Goal: Task Accomplishment & Management: Use online tool/utility

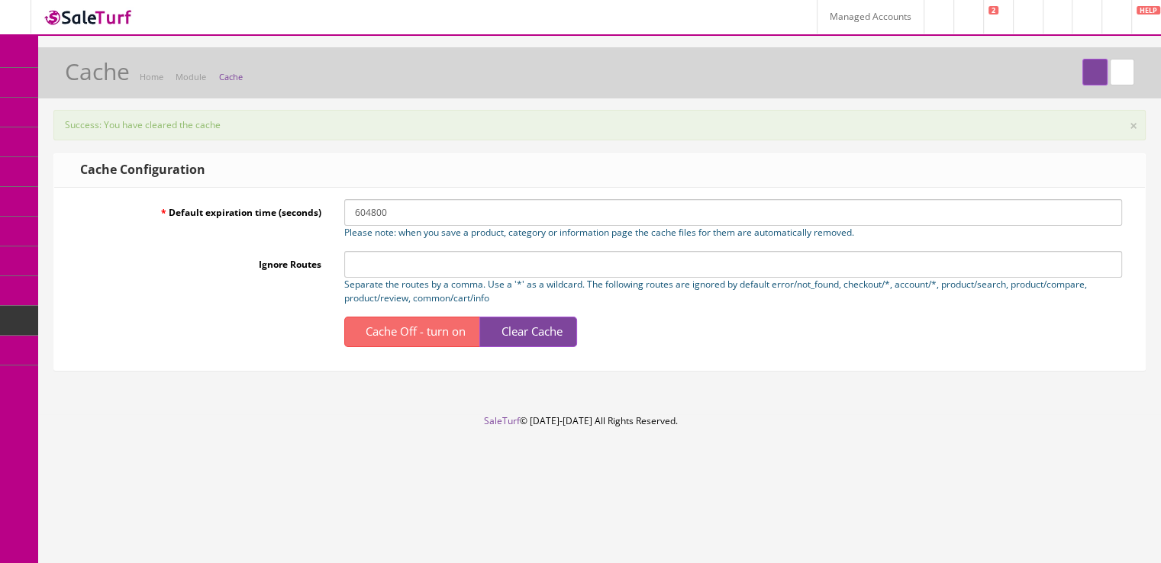
click at [114, 142] on span "Content Pages" at bounding box center [122, 141] width 62 height 13
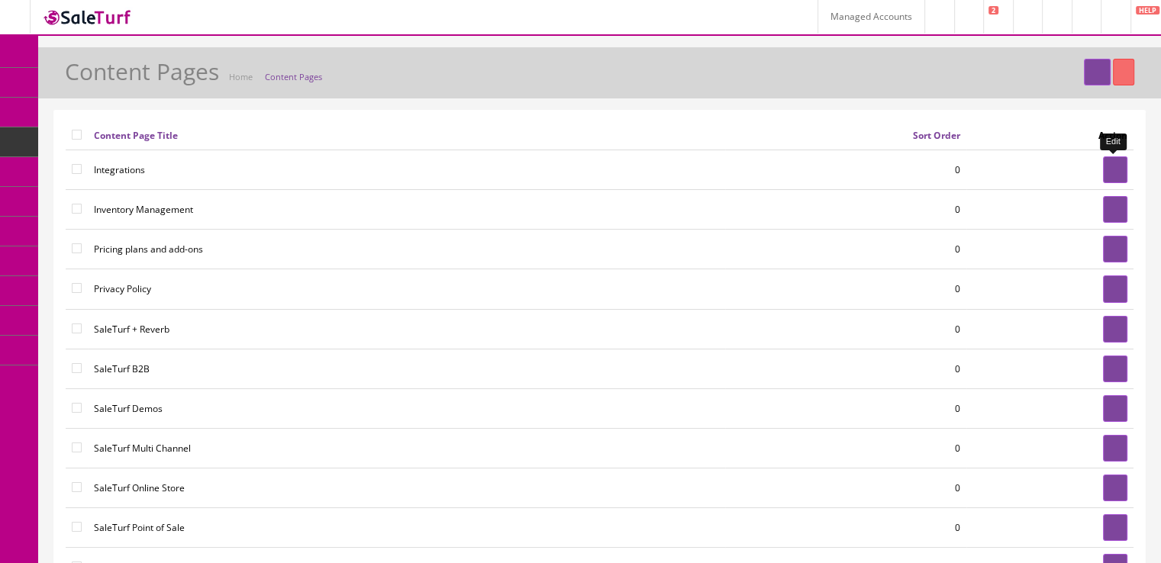
click at [1109, 163] on link at bounding box center [1115, 169] width 24 height 27
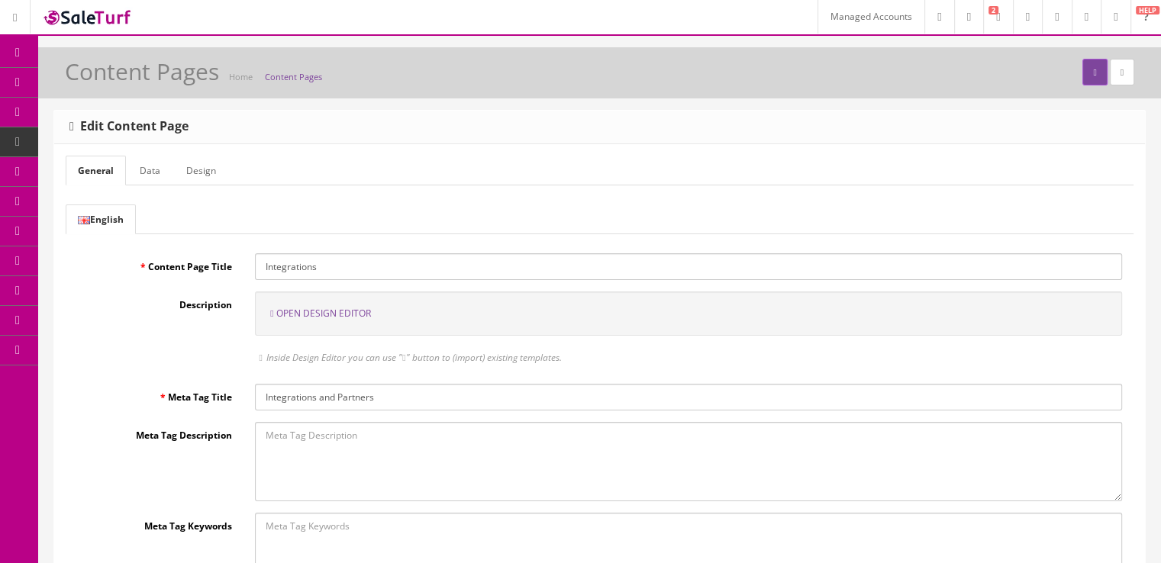
click at [343, 307] on span "Open Design Editor" at bounding box center [323, 313] width 95 height 13
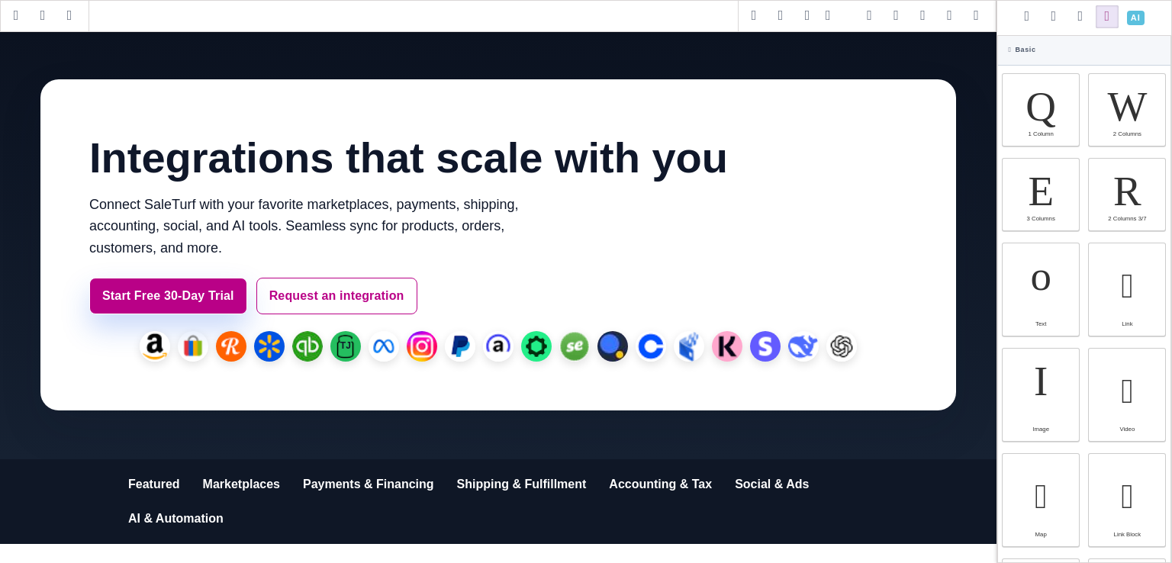
click at [1056, 136] on div "1 Column" at bounding box center [1041, 109] width 78 height 73
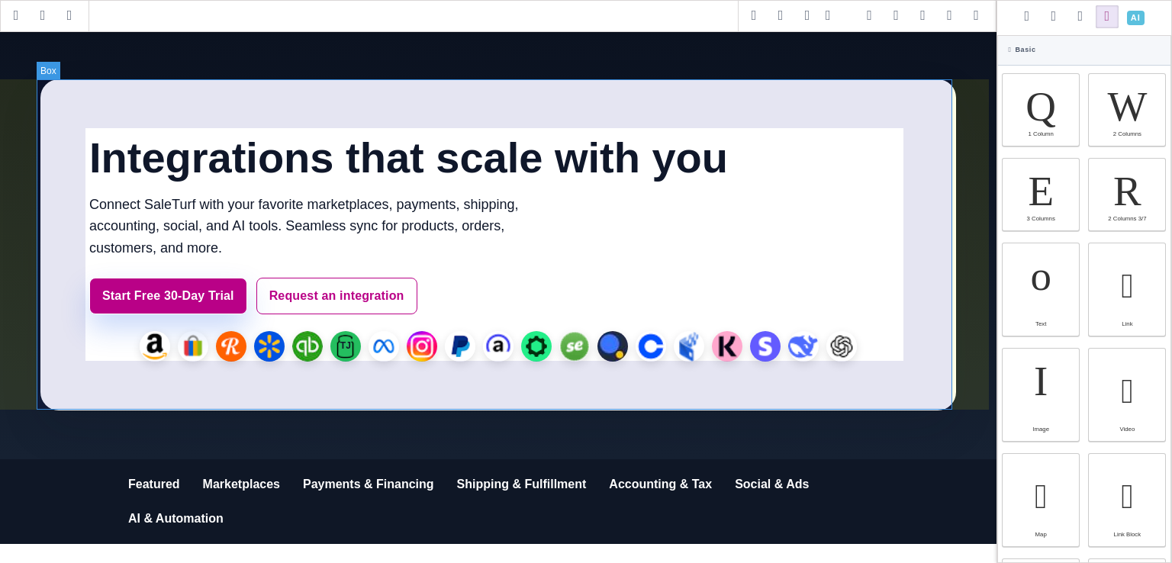
click at [911, 178] on div "Integrations that scale with you Connect SaleTurf with your favorite marketplac…" at bounding box center [498, 244] width 916 height 331
type input "64"
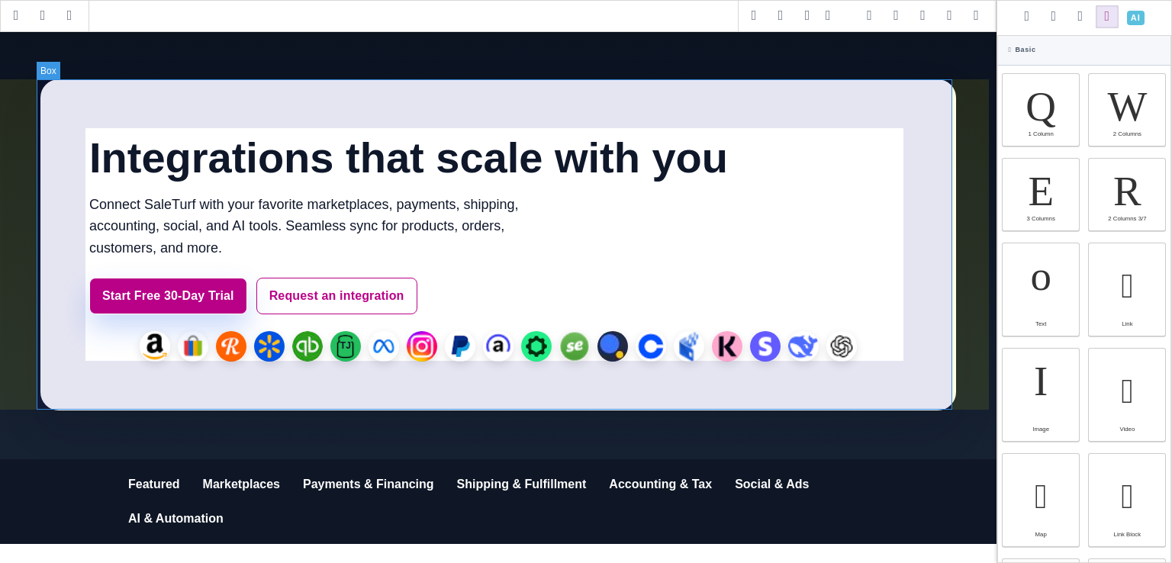
type input "64"
type input "48"
type input "rgb(255, 255, 255)"
select select
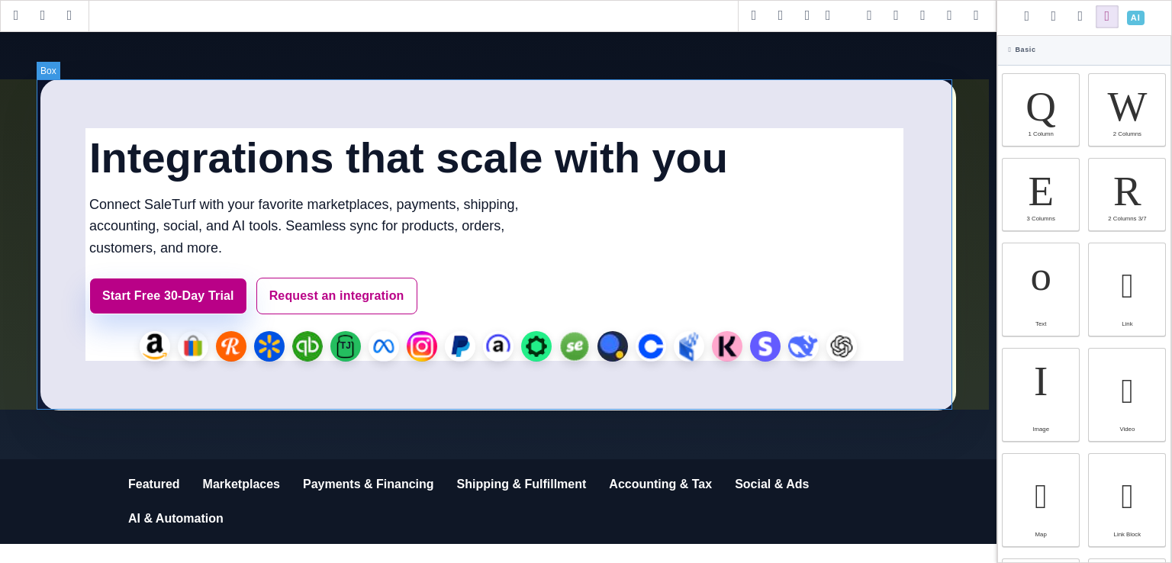
type input "16"
select select "px"
select select
type input "25.6px"
select select
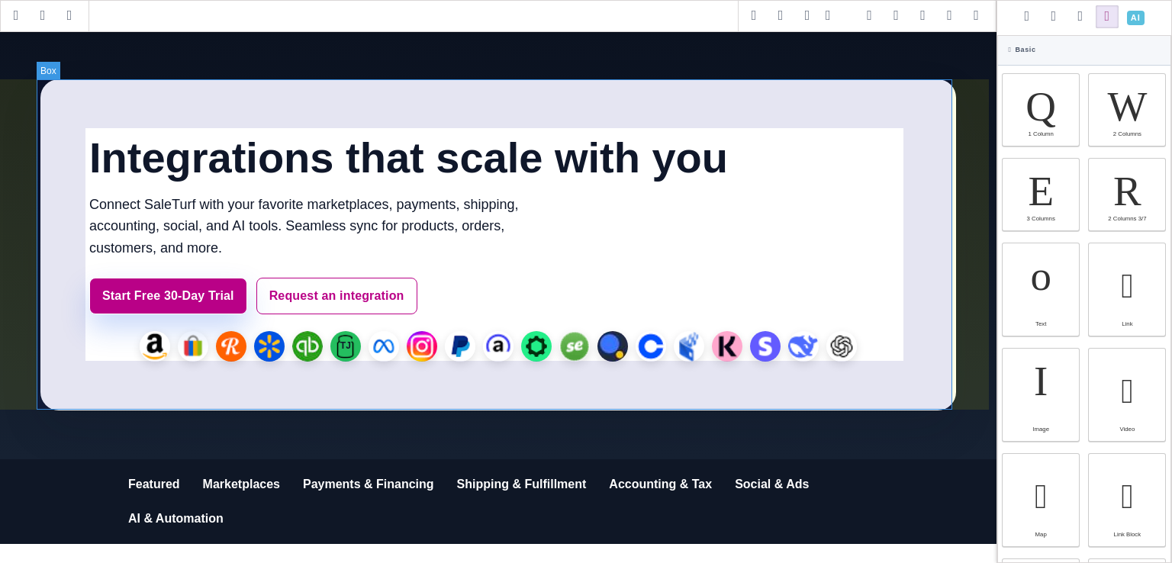
type input "rgb(255, 255, 255)"
type input "0"
select select "px"
type input "0"
select select "px"
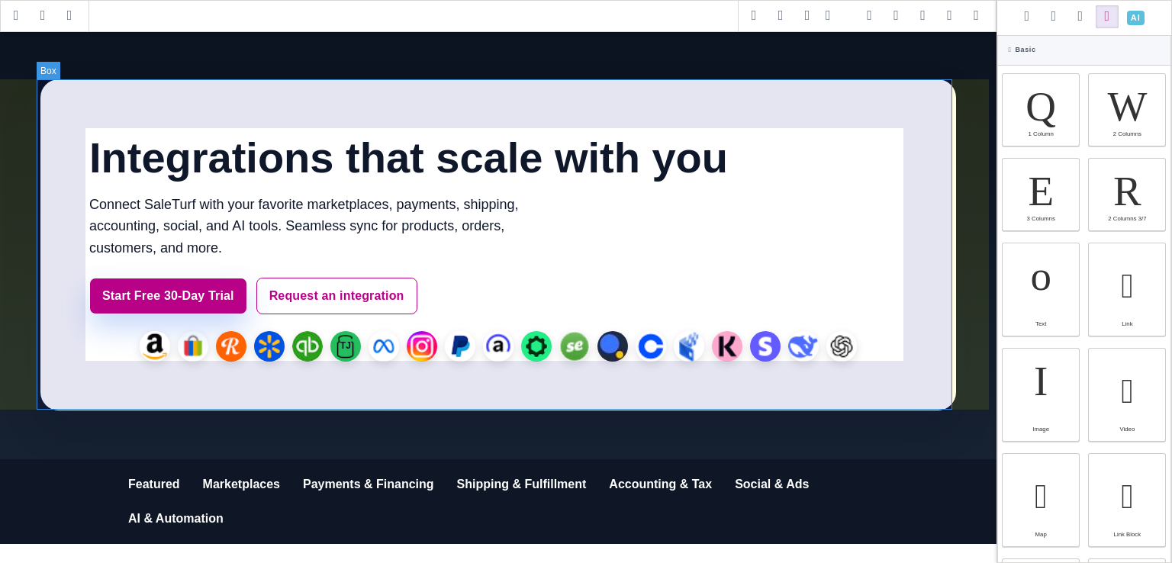
type input "0"
select select "px"
type input "0"
select select "px"
type input "rgb(255, 255, 255)"
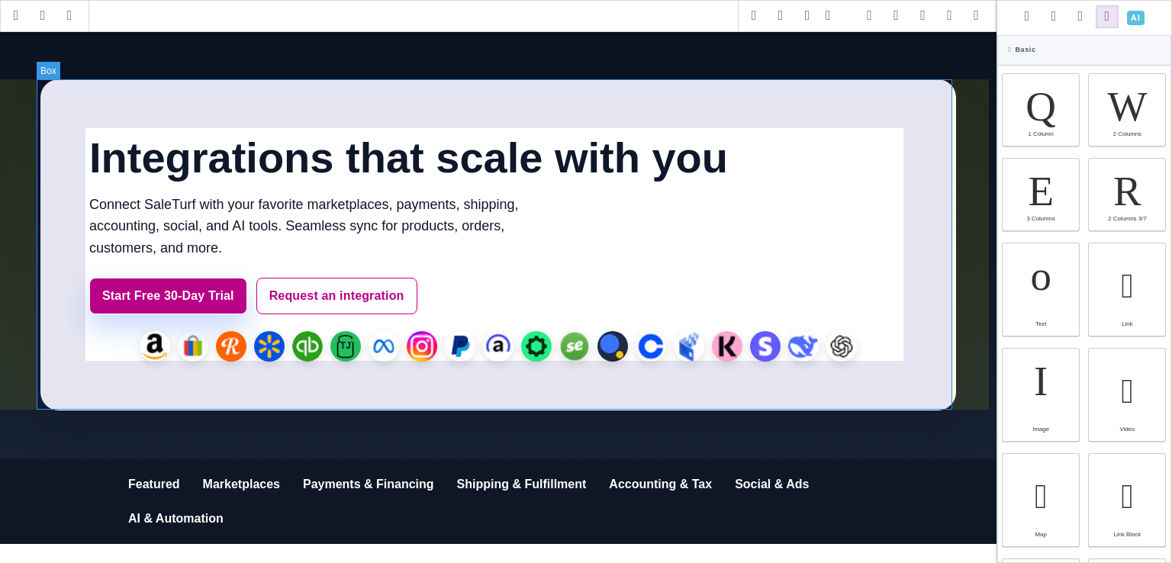
type input "rgb(255, 255, 255)"
type input "24"
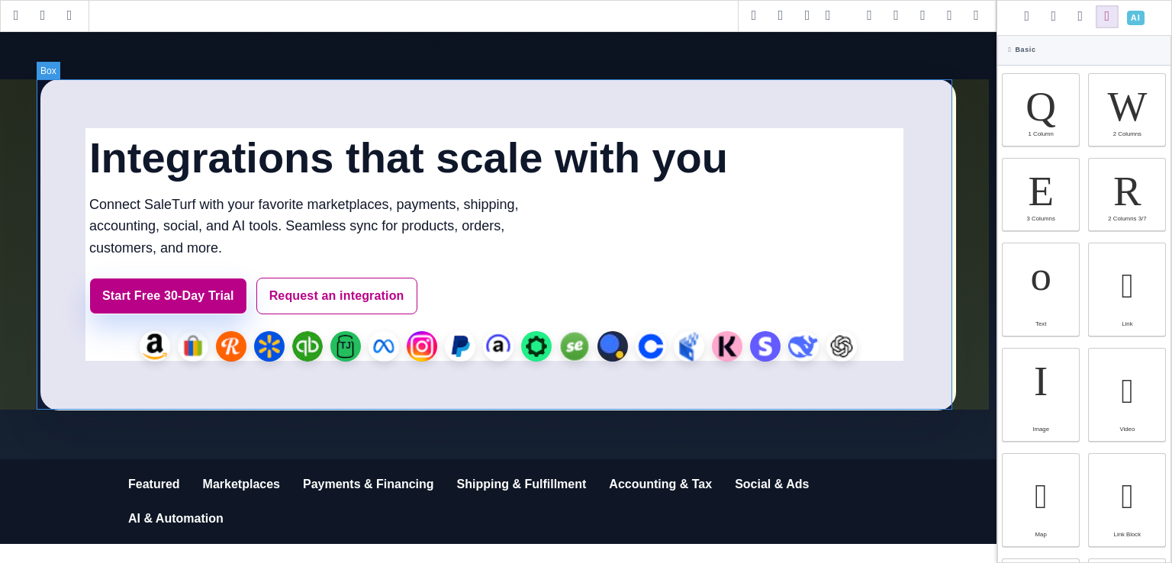
type input "24"
type input "2.4"
select select "px"
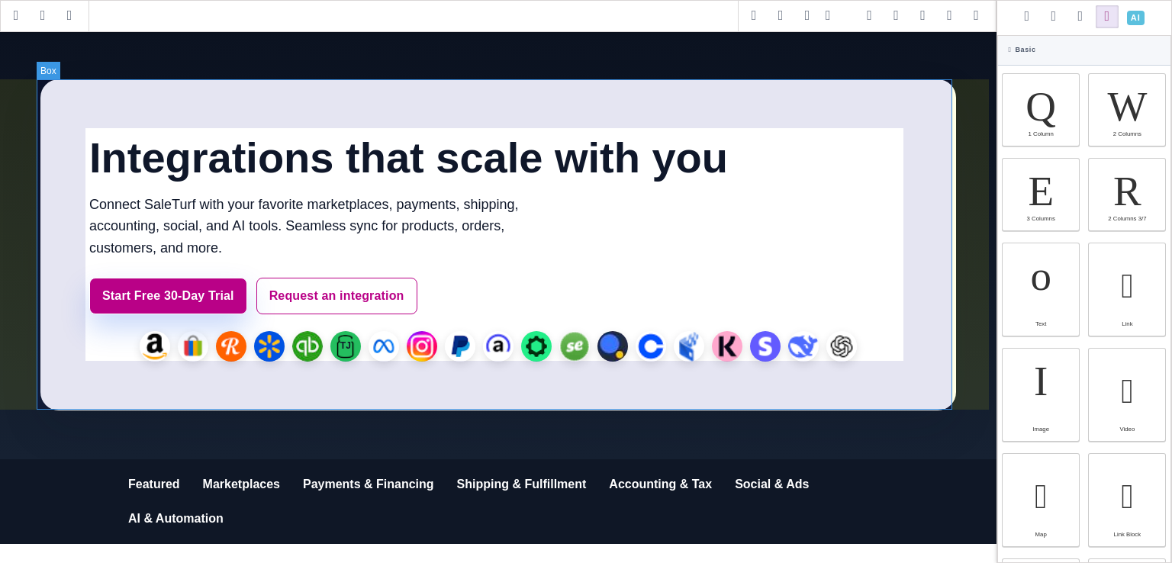
select select "solid"
type input "rgb(59, 151, 227)"
type input "-3"
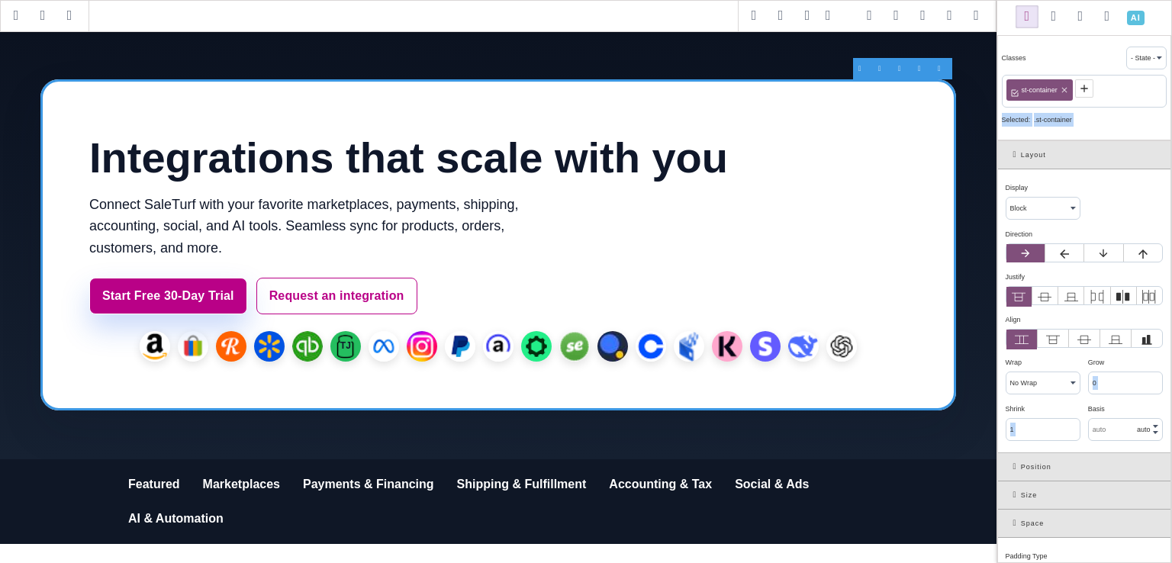
drag, startPoint x: 1171, startPoint y: 82, endPoint x: 1171, endPoint y: 152, distance: 69.4
click at [1160, 152] on div "Classes - State - Hover Click Even/Odd st-container Selected: .st-container Lay…" at bounding box center [1083, 281] width 175 height 563
click at [1112, 173] on div "Display ⨯ Block Inline Inline Block Flex None Contents Table Table Row Table Ce…" at bounding box center [1084, 310] width 172 height 283
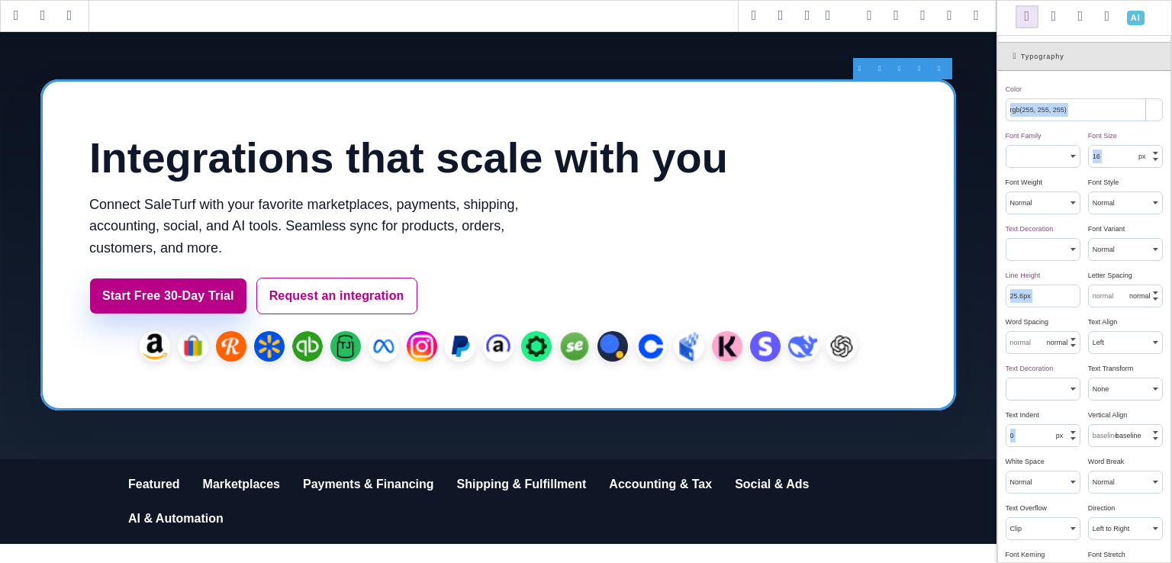
scroll to position [610, 0]
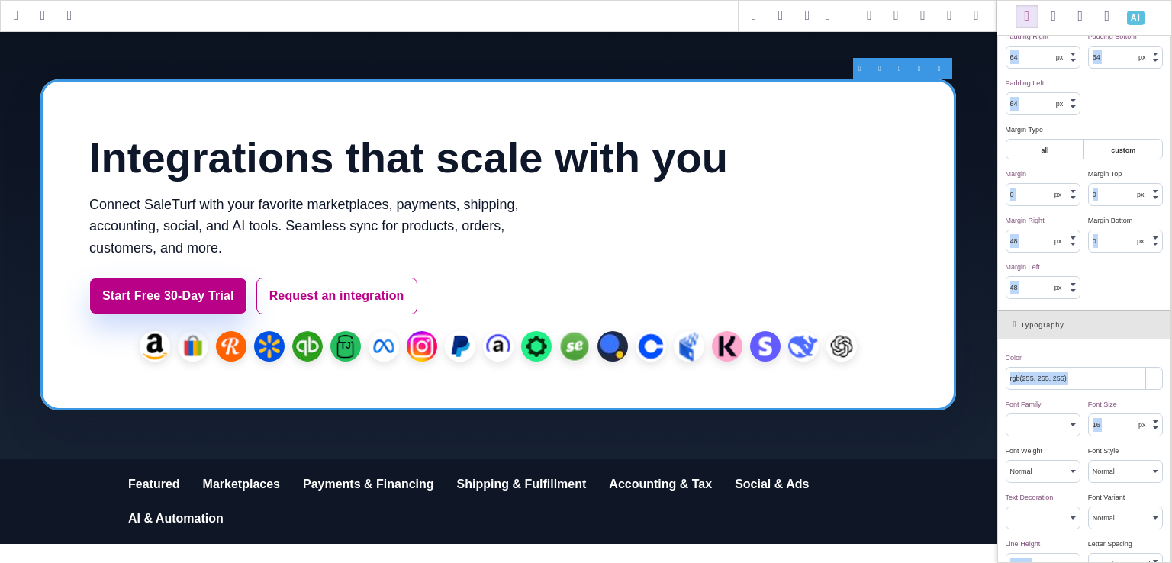
click at [1123, 128] on div "Margin Type ⨯" at bounding box center [1082, 130] width 153 height 14
click at [1082, 97] on div "Padding Type ⨯ all custom Padding ⨯ 64 px % em rem auto Padding Top ⨯ 64 px % e…" at bounding box center [1084, 119] width 172 height 383
click at [1055, 79] on div "Padding Left ⨯" at bounding box center [1041, 83] width 71 height 14
click at [1020, 79] on span "Padding Left" at bounding box center [1025, 83] width 39 height 8
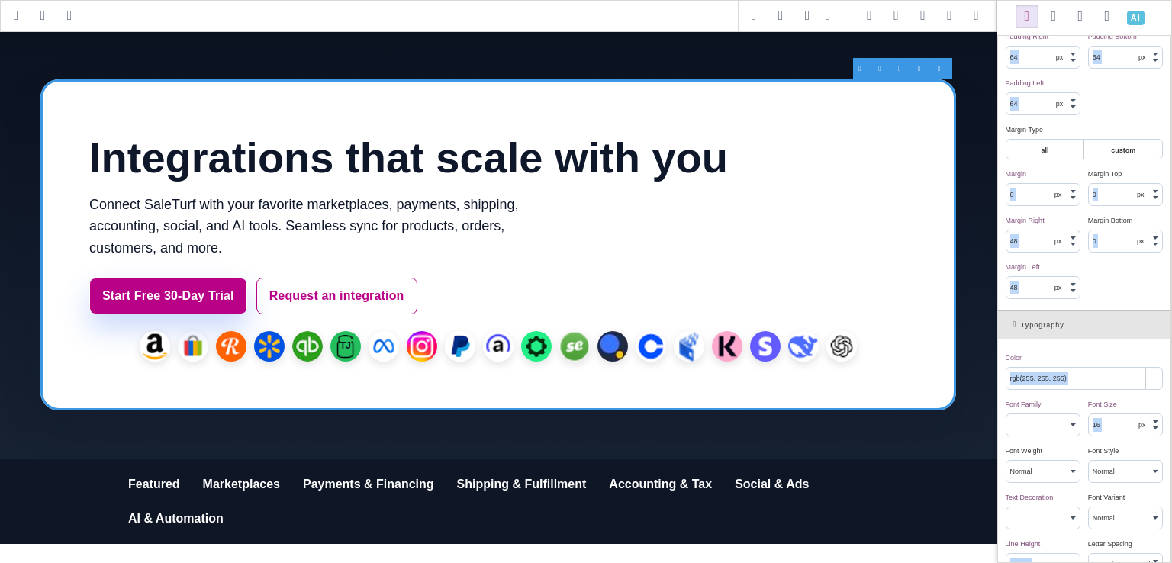
click at [1020, 79] on span "Padding Left" at bounding box center [1025, 83] width 39 height 8
click at [1022, 101] on input "64" at bounding box center [1042, 103] width 73 height 21
click at [1070, 105] on div at bounding box center [1072, 106] width 5 height 3
click at [1070, 99] on div at bounding box center [1072, 102] width 5 height 6
type input "64"
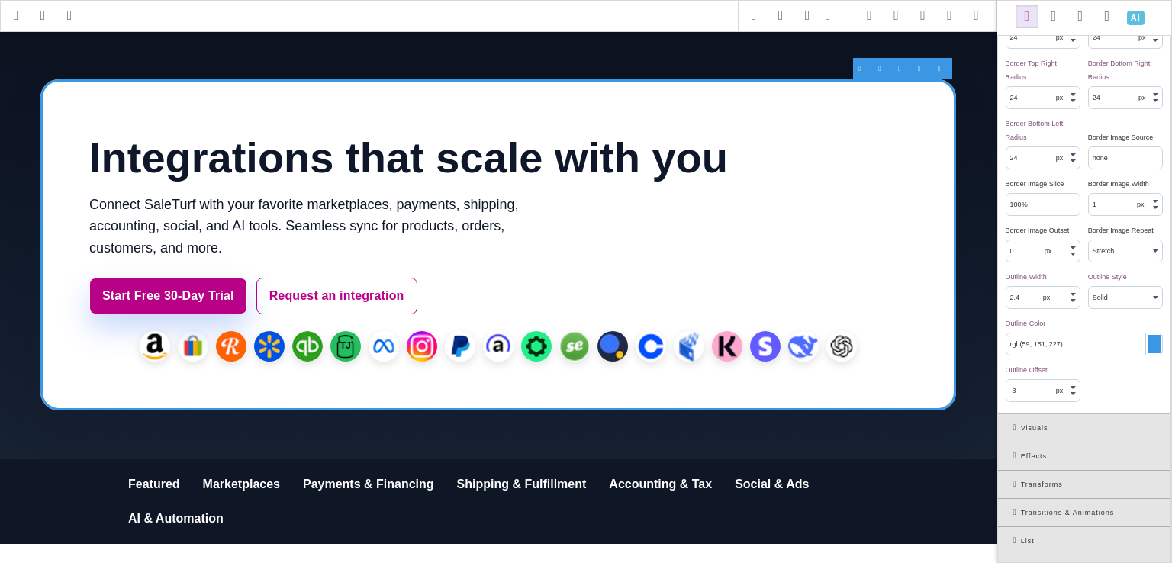
scroll to position [2307, 0]
